Goal: Check status: Check status

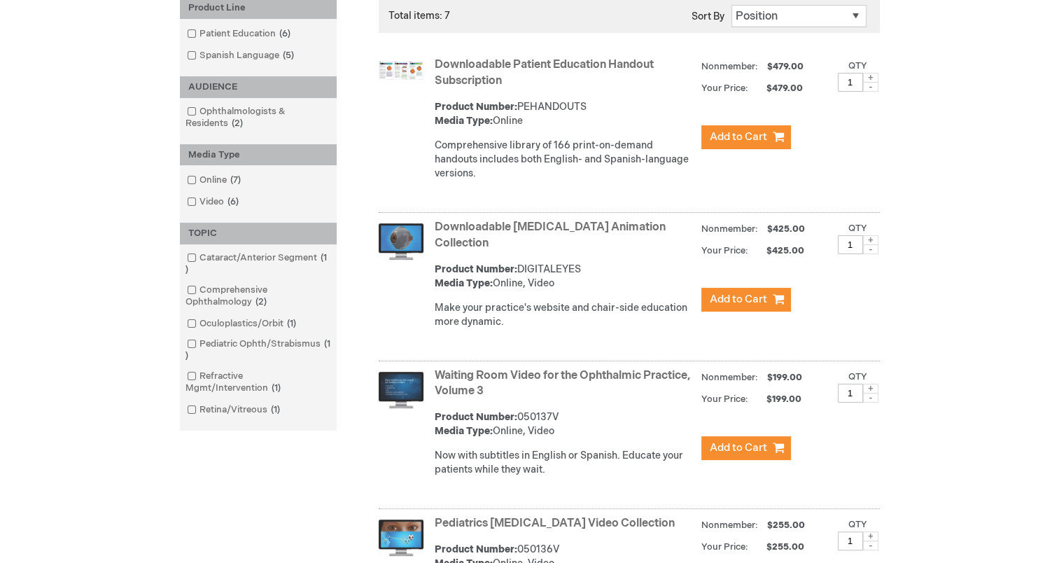
scroll to position [244, 0]
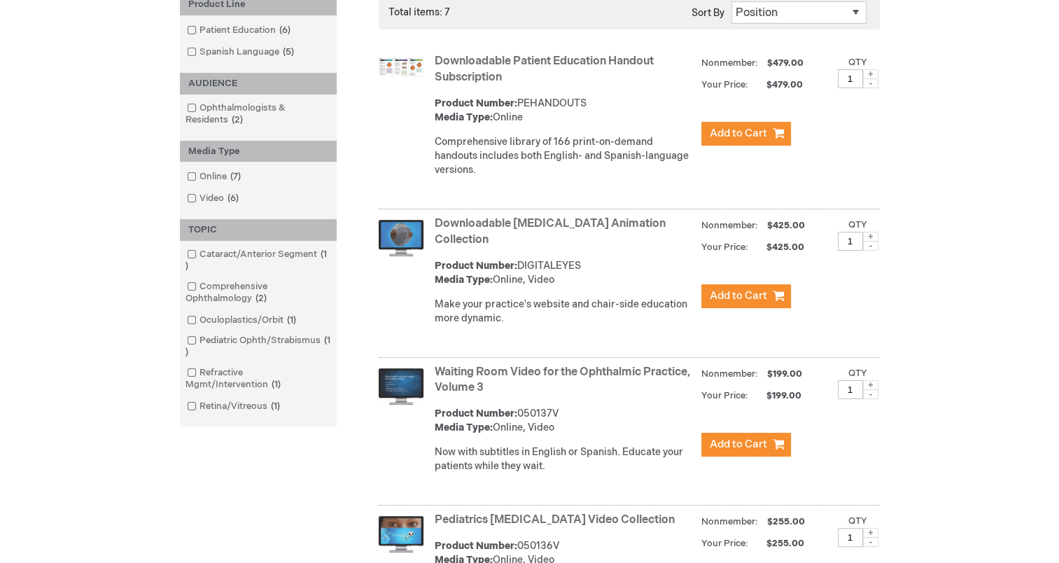
click at [465, 232] on link "Downloadable [MEDICAL_DATA] Animation Collection" at bounding box center [550, 231] width 231 height 29
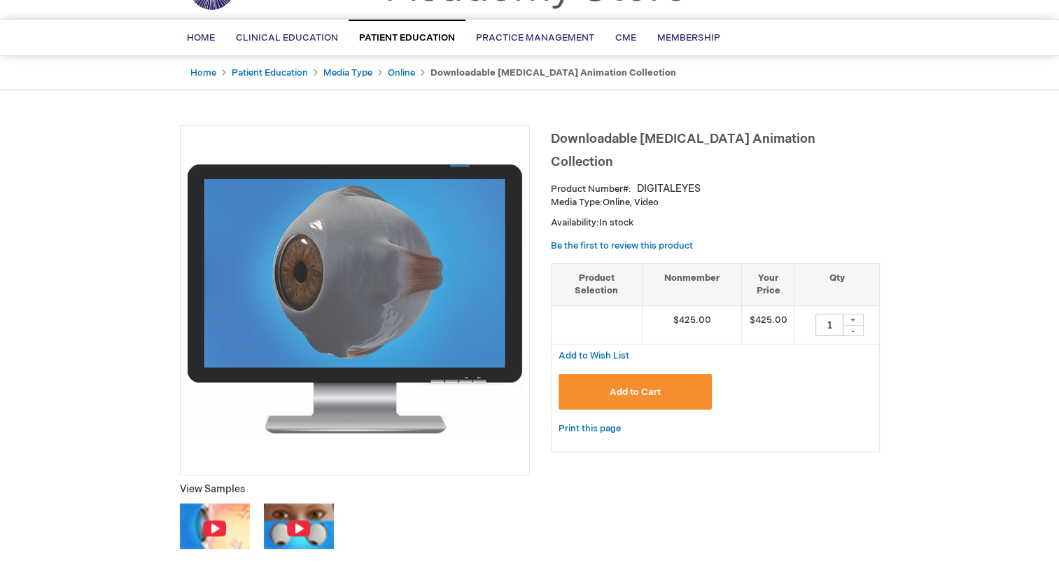
scroll to position [84, 0]
click at [206, 532] on img at bounding box center [214, 528] width 25 height 18
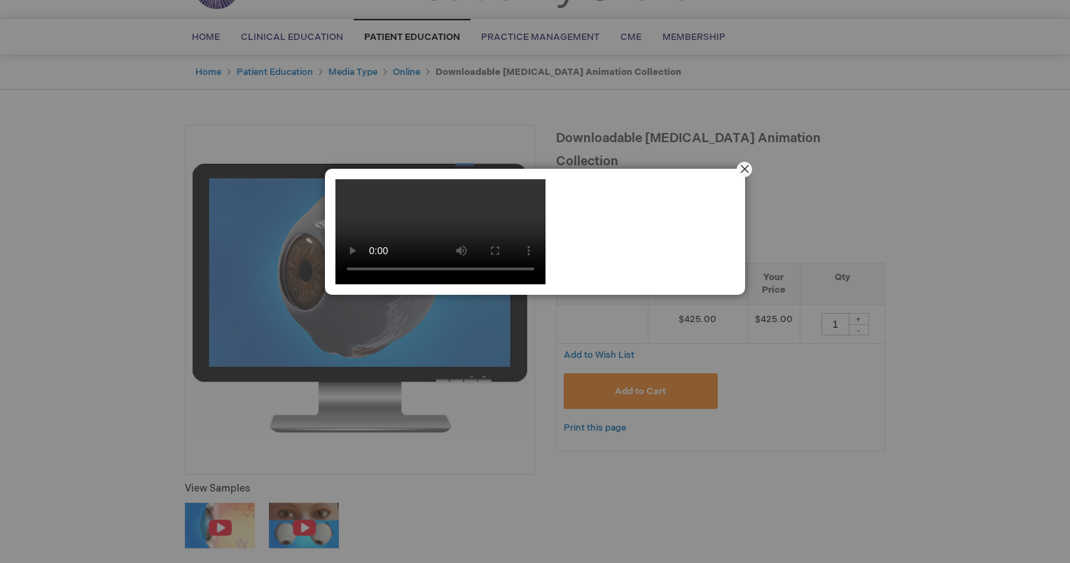
click at [744, 168] on button "Close" at bounding box center [744, 169] width 43 height 43
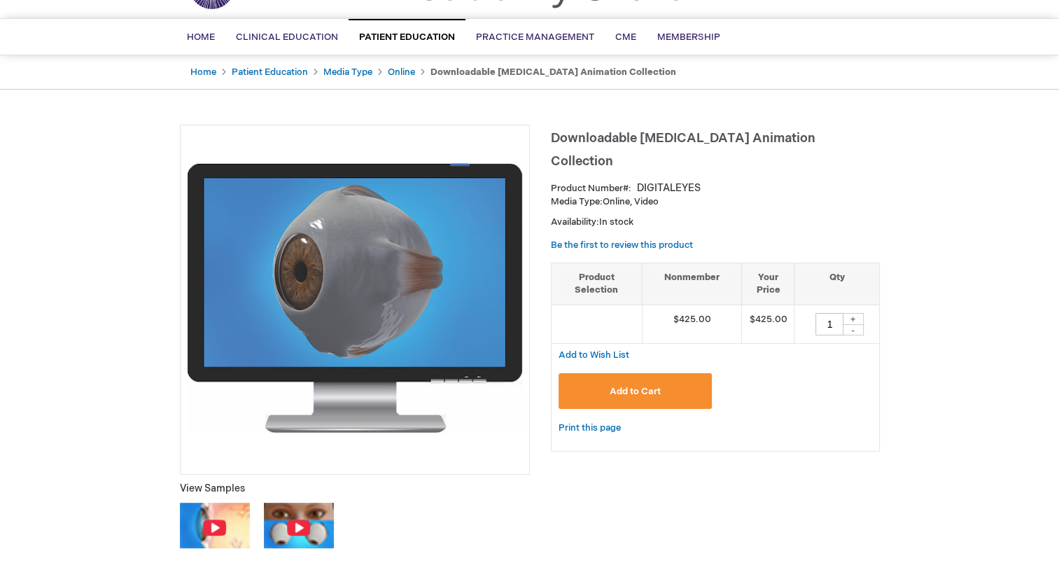
click at [296, 523] on img at bounding box center [298, 528] width 25 height 18
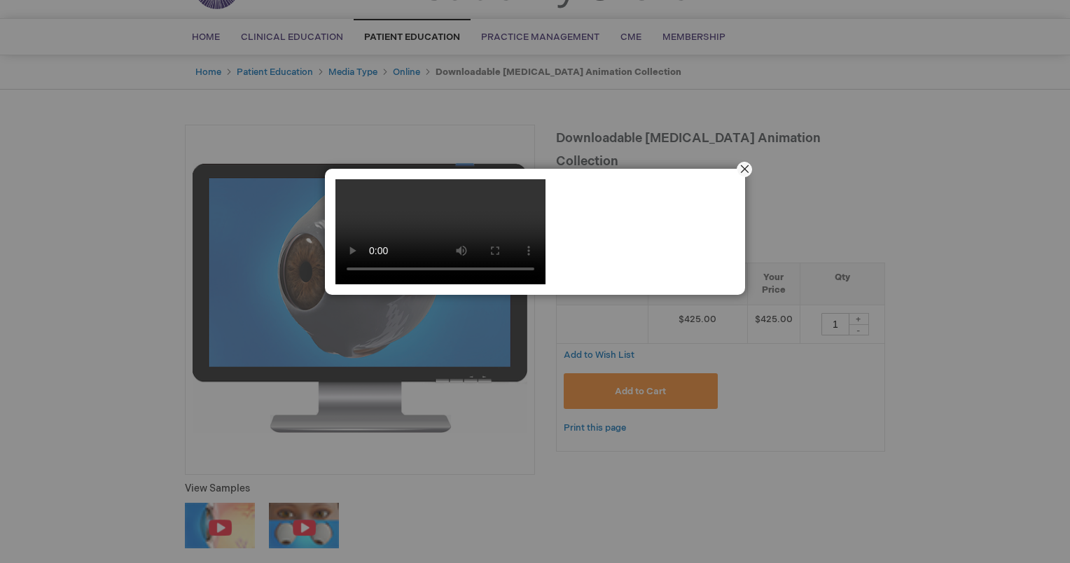
click at [749, 171] on button "Close" at bounding box center [744, 169] width 43 height 43
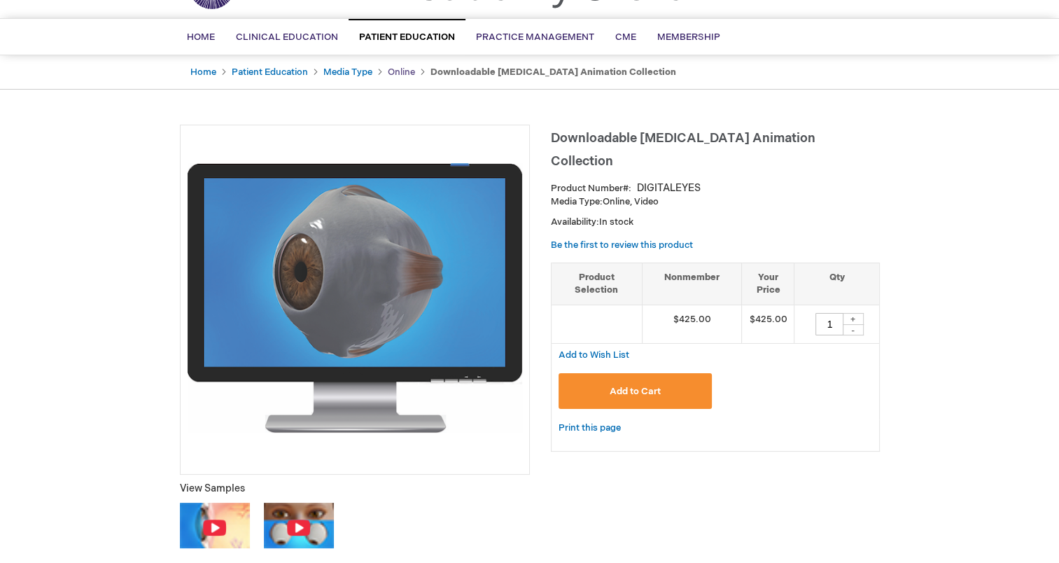
click at [405, 71] on link "Online" at bounding box center [401, 72] width 27 height 11
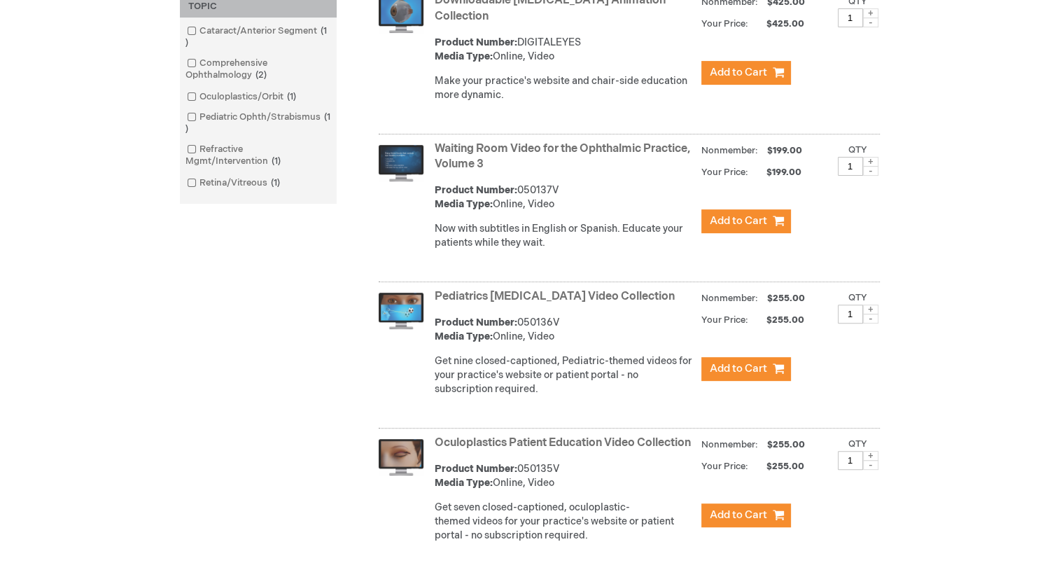
scroll to position [469, 0]
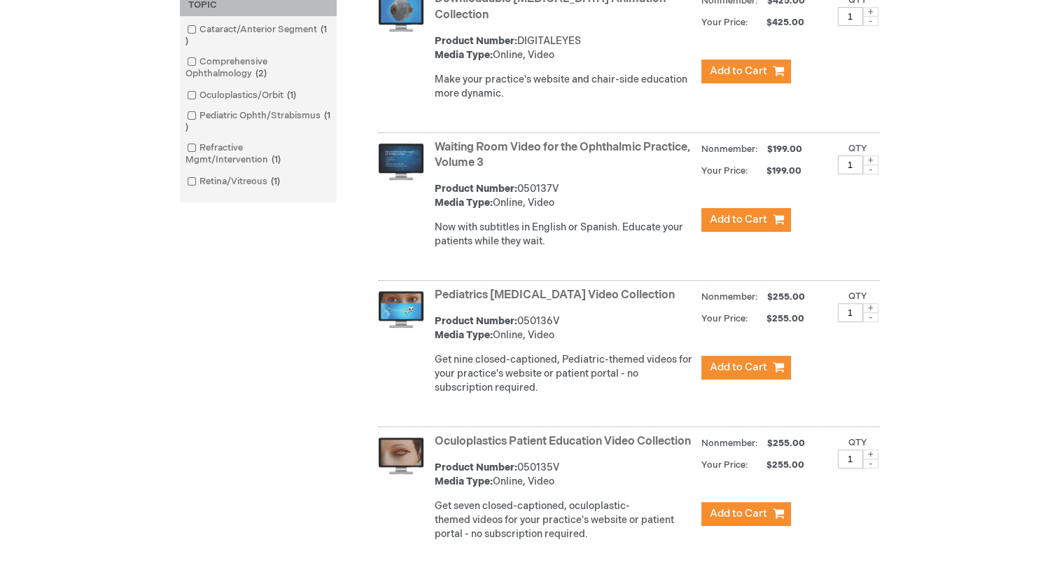
click at [569, 154] on strong "Waiting Room Video for the Ophthalmic Practice, Volume 3" at bounding box center [565, 156] width 260 height 32
click at [569, 142] on link "Waiting Room Video for the Ophthalmic Practice, Volume 3" at bounding box center [563, 155] width 256 height 29
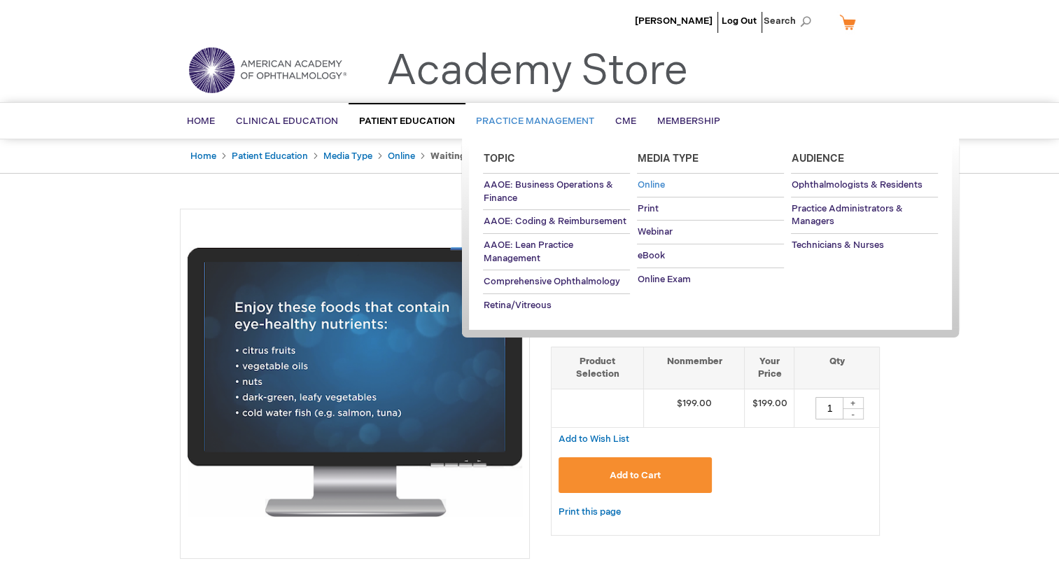
click at [660, 185] on span "Online" at bounding box center [650, 184] width 27 height 11
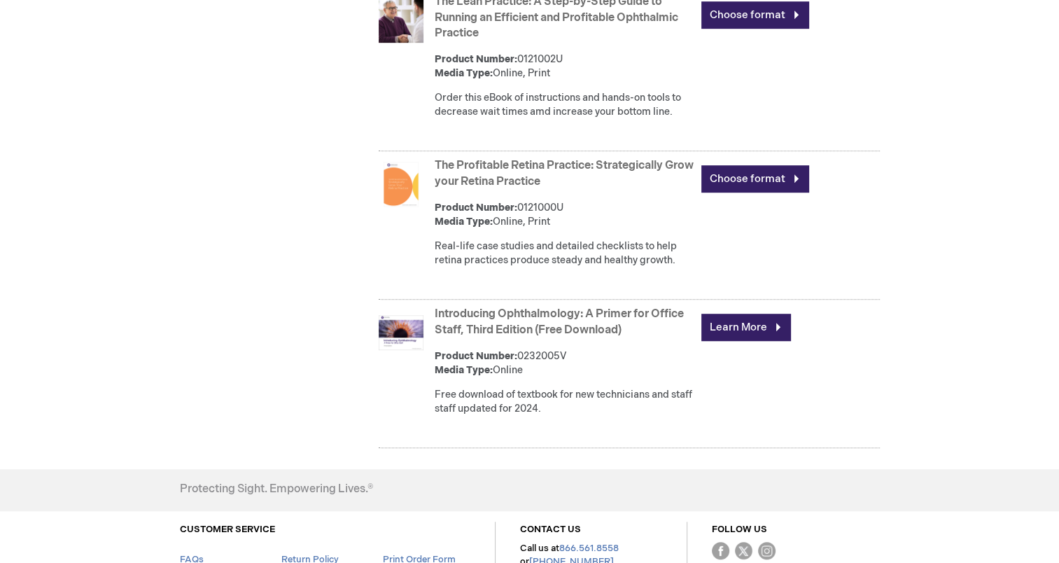
scroll to position [854, 0]
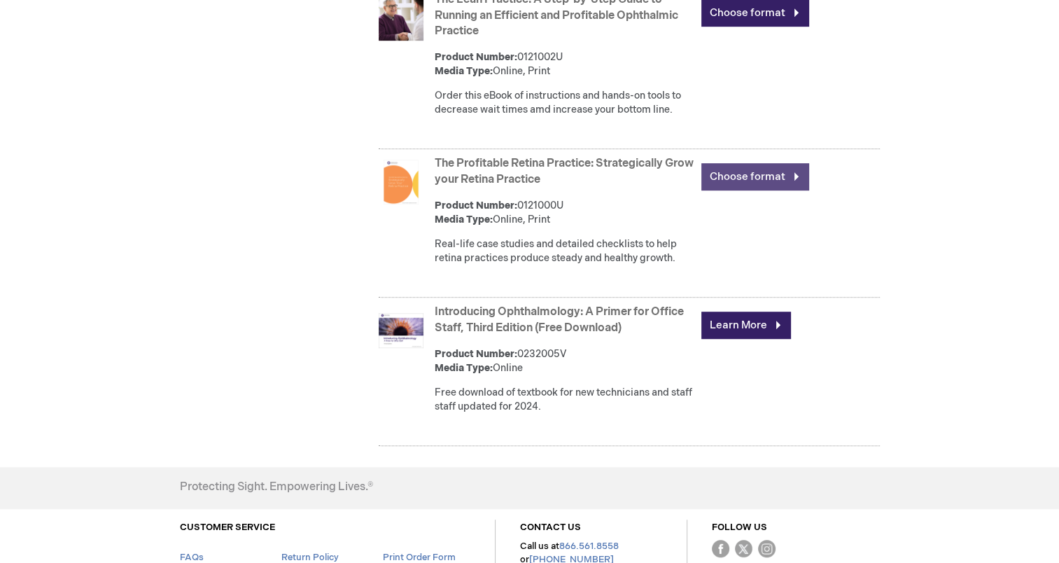
click at [761, 190] on link "Choose format" at bounding box center [756, 176] width 108 height 27
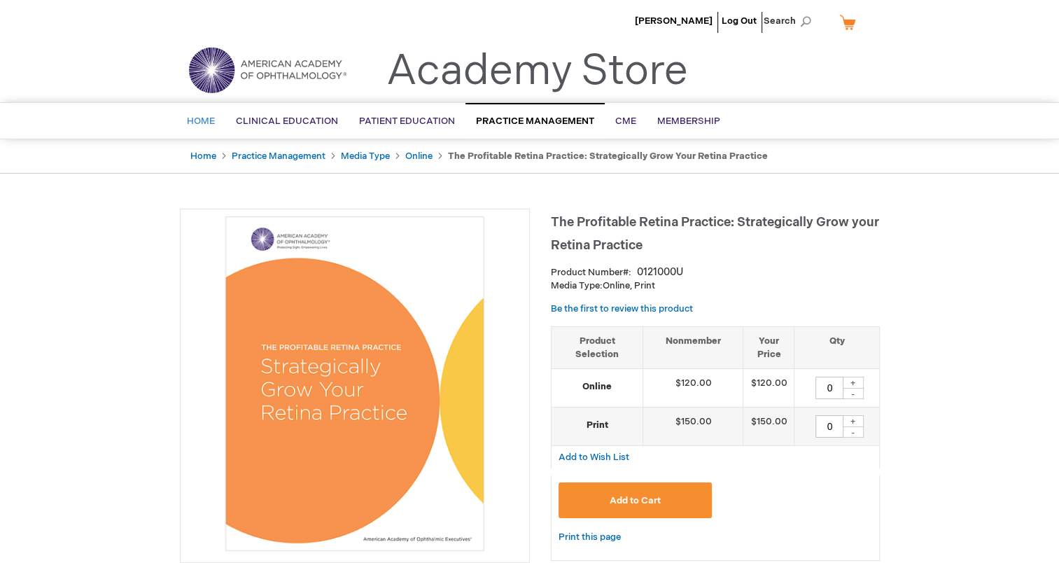
click at [205, 121] on span "Home" at bounding box center [201, 121] width 28 height 11
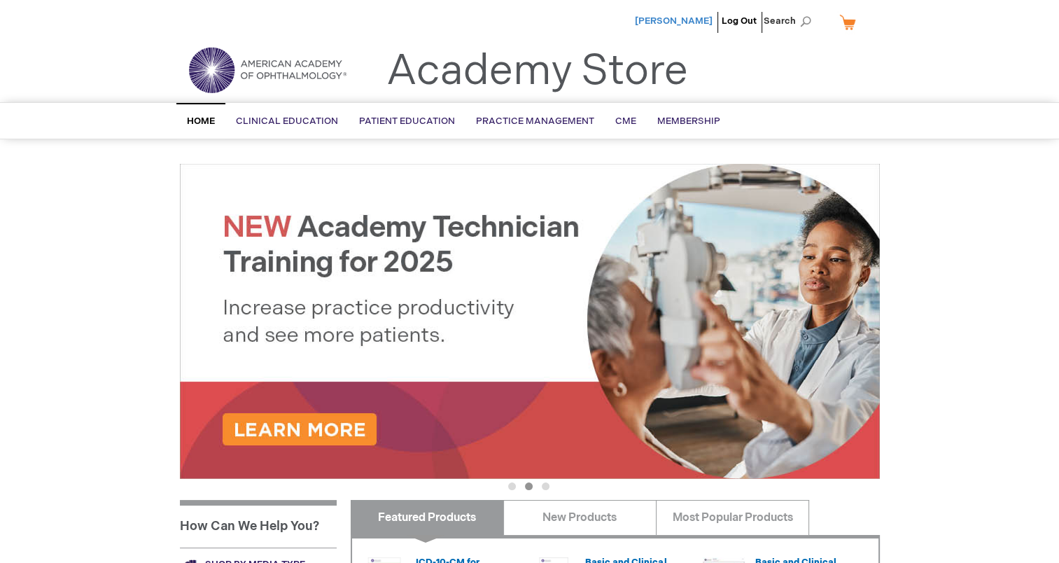
click at [679, 20] on span "[PERSON_NAME]" at bounding box center [674, 20] width 78 height 11
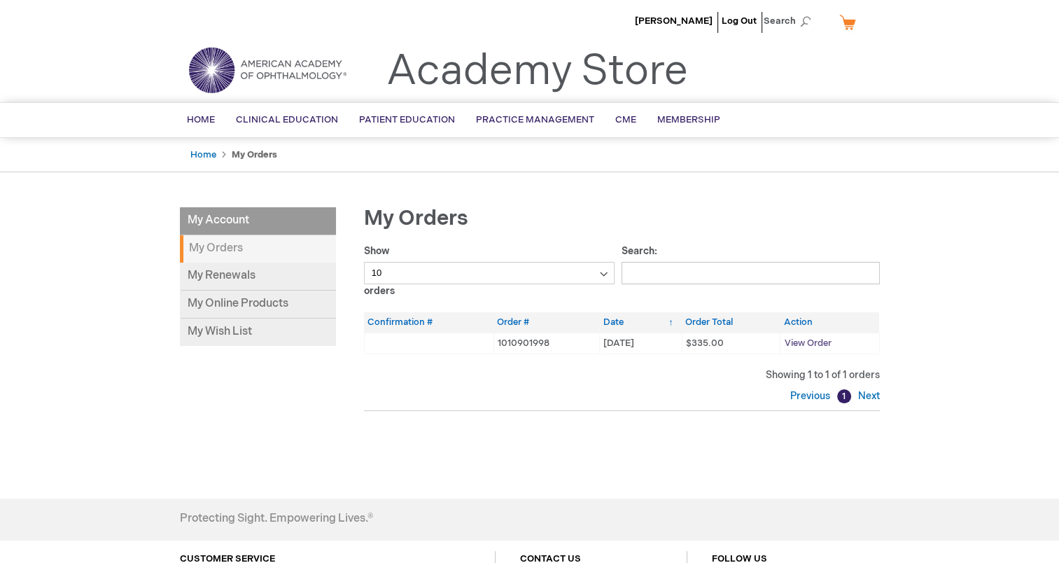
click at [807, 342] on span "View Order" at bounding box center [807, 342] width 47 height 11
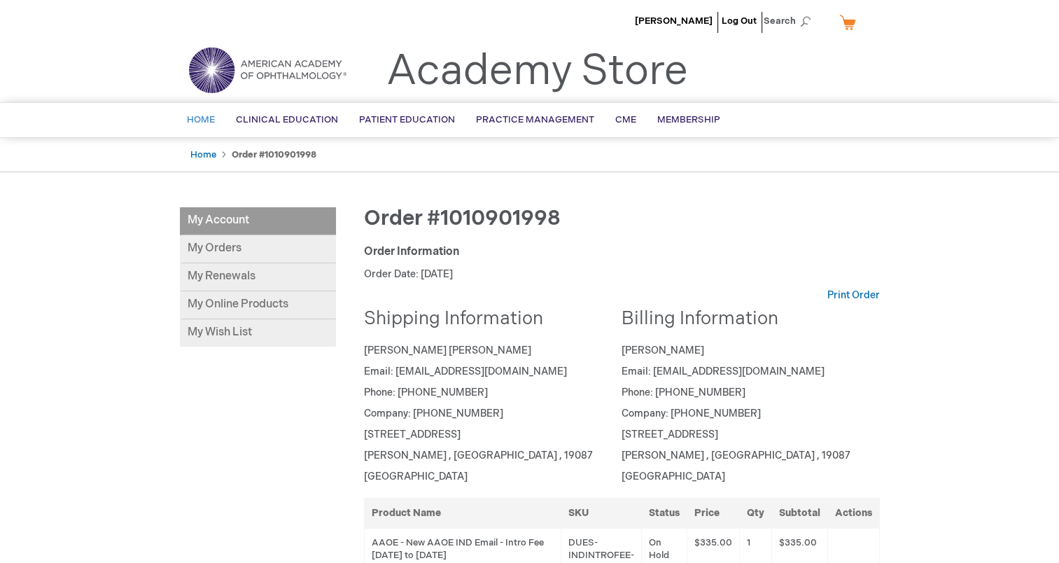
click at [202, 119] on span "Home" at bounding box center [201, 119] width 28 height 11
